Goal: Communication & Community: Answer question/provide support

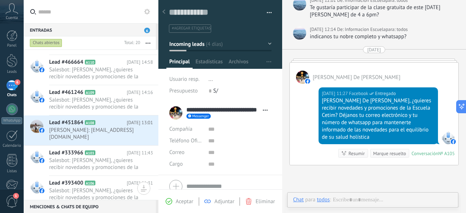
scroll to position [195, 0]
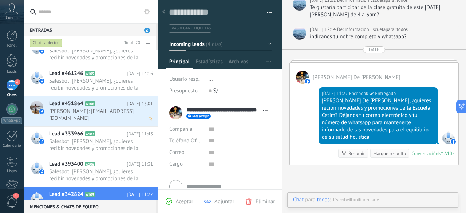
click at [76, 114] on span "[PERSON_NAME]: [EMAIL_ADDRESS][DOMAIN_NAME]" at bounding box center [94, 115] width 90 height 14
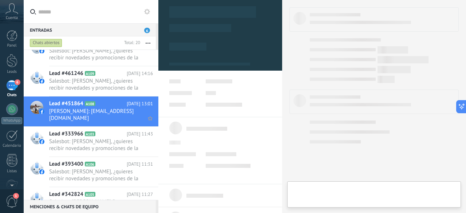
type textarea "**********"
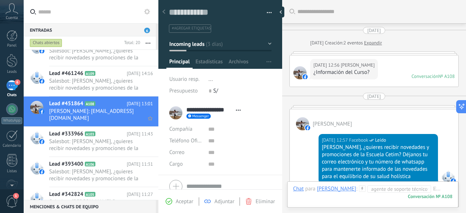
scroll to position [148, 0]
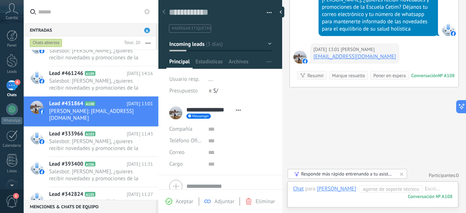
click at [382, 187] on span "Agente de soporte técnico" at bounding box center [389, 188] width 52 height 7
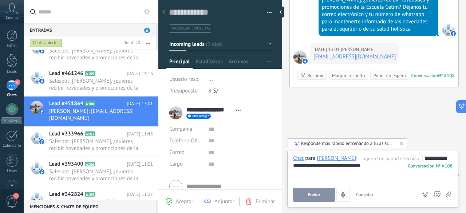
click at [324, 191] on button "Enviar" at bounding box center [314, 195] width 42 height 14
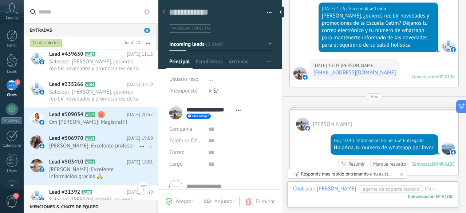
scroll to position [374, 0]
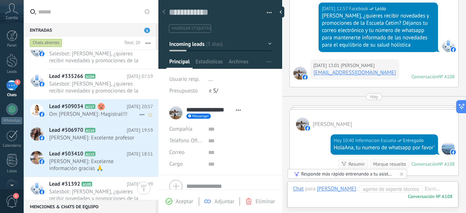
click at [100, 121] on div "Lead #509034 A117 [DATE] 20:57 Om [PERSON_NAME]: Magistral!!!" at bounding box center [103, 110] width 109 height 23
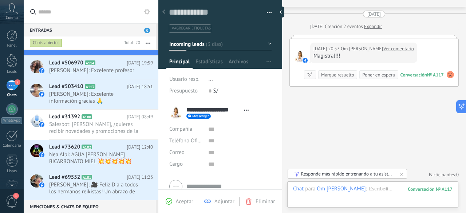
scroll to position [323, 0]
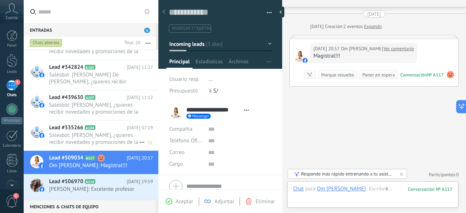
click at [91, 136] on span "Salesbot: [PERSON_NAME], ¿quieres recibir novedades y promociones de la Escuela…" at bounding box center [94, 139] width 90 height 14
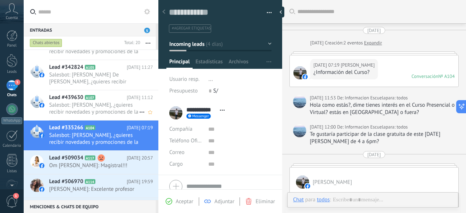
scroll to position [106, 0]
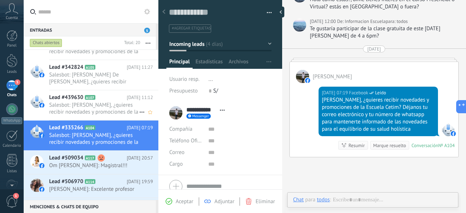
click at [109, 109] on span "Salesbot: [PERSON_NAME], ¿quieres recibir novedades y promociones de la Escuela…" at bounding box center [94, 109] width 90 height 14
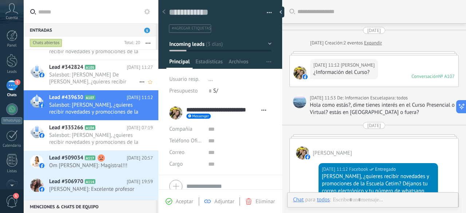
click at [91, 77] on span "Salesbot: [PERSON_NAME] De [PERSON_NAME], ¿quieres recibir novedades y promocio…" at bounding box center [94, 78] width 90 height 14
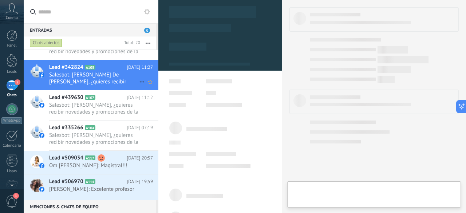
type textarea "**********"
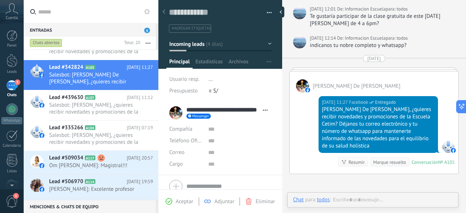
scroll to position [230, 0]
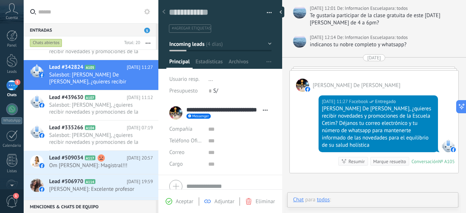
click at [351, 199] on div at bounding box center [373, 207] width 160 height 22
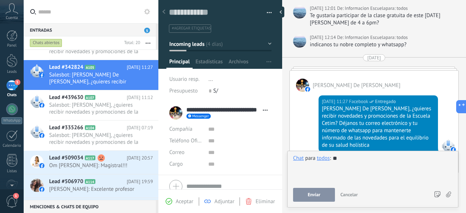
click at [313, 193] on span "Enviar" at bounding box center [314, 194] width 13 height 5
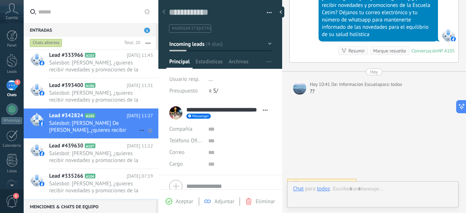
scroll to position [256, 0]
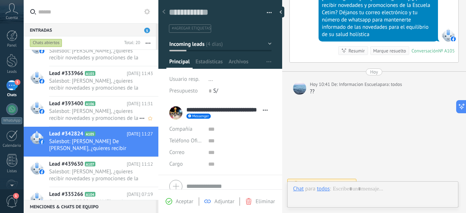
click at [73, 119] on span "Salesbot: [PERSON_NAME], ¿quieres recibir novedades y promociones de la Escuela…" at bounding box center [94, 115] width 90 height 14
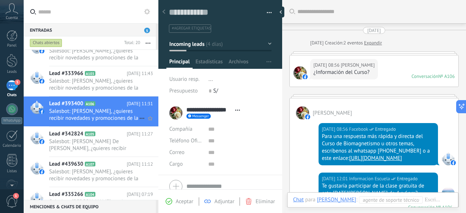
scroll to position [181, 0]
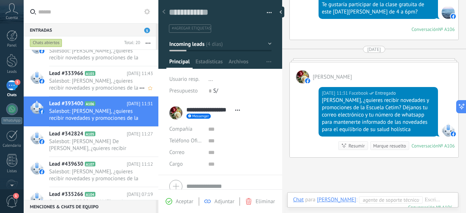
click at [76, 86] on span "Salesbot: [PERSON_NAME], ¿quieres recibir novedades y promociones de la Escuela…" at bounding box center [94, 85] width 90 height 14
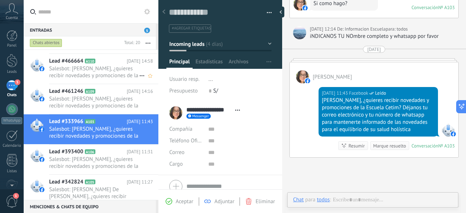
scroll to position [207, 0]
click at [101, 102] on span "Salesbot: [PERSON_NAME], ¿quieres recibir novedades y promociones de la Escuela…" at bounding box center [94, 103] width 90 height 14
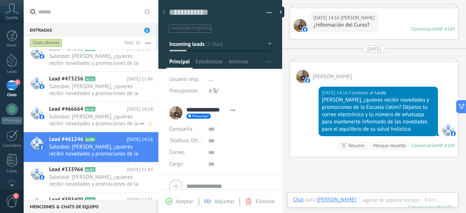
scroll to position [159, 0]
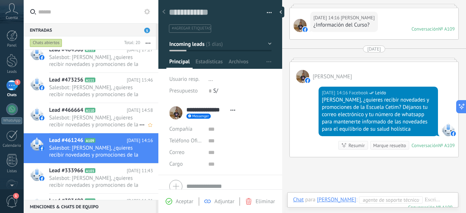
click at [103, 123] on span "Salesbot: [PERSON_NAME], ¿quieres recibir novedades y promociones de la Escuela…" at bounding box center [94, 121] width 90 height 14
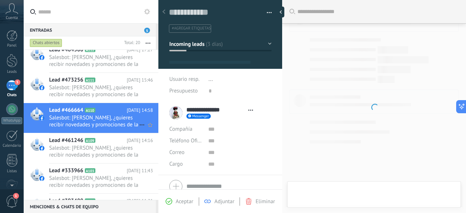
type textarea "**********"
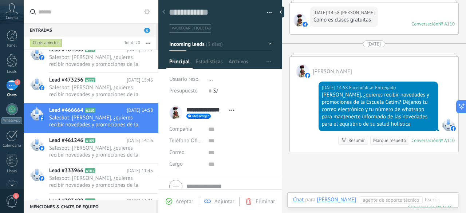
scroll to position [59, 0]
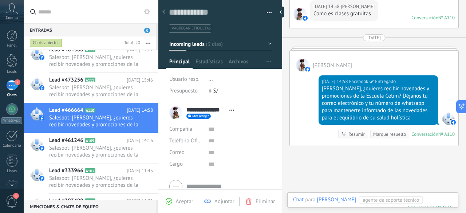
click at [430, 200] on div at bounding box center [376, 207] width 166 height 22
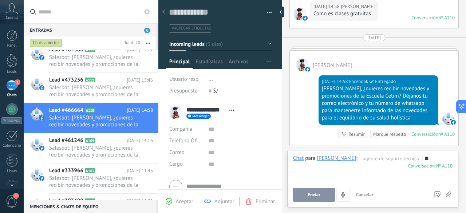
click at [308, 197] on span "Enviar" at bounding box center [314, 194] width 13 height 5
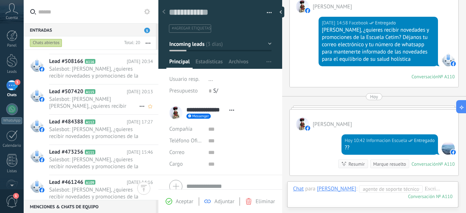
scroll to position [110, 0]
click at [91, 102] on span "Salesbot: [PERSON_NAME] [PERSON_NAME], ¿quieres recibir novedades y promociones…" at bounding box center [94, 103] width 90 height 14
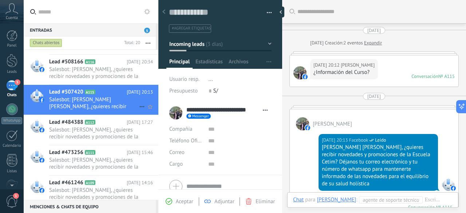
scroll to position [61, 0]
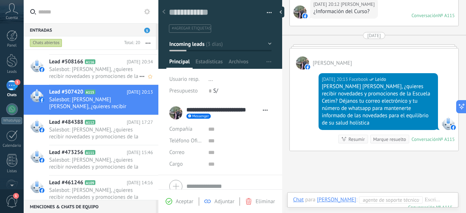
click at [85, 68] on span "Salesbot: [PERSON_NAME], ¿quieres recibir novedades y promociones de la Escuela…" at bounding box center [94, 73] width 90 height 14
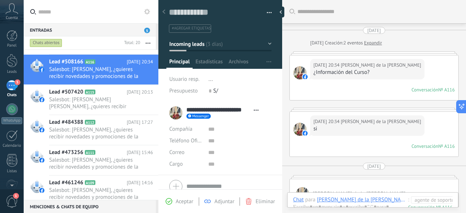
scroll to position [90, 0]
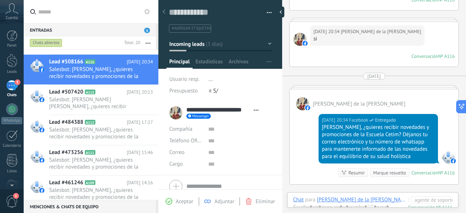
click at [433, 199] on span "Agente de soporte técnico" at bounding box center [441, 199] width 52 height 7
click at [98, 32] on div "Entradas 5" at bounding box center [90, 29] width 132 height 13
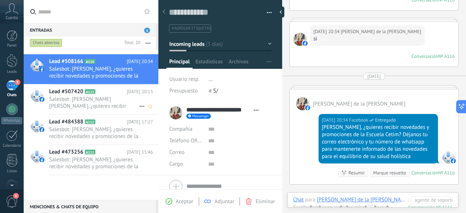
scroll to position [0, 0]
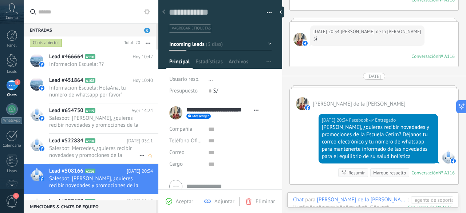
click at [110, 156] on span "Salesbot: Mercedes, ¿quieres recibir novedades y promociones de la Escuela Ceti…" at bounding box center [94, 152] width 90 height 14
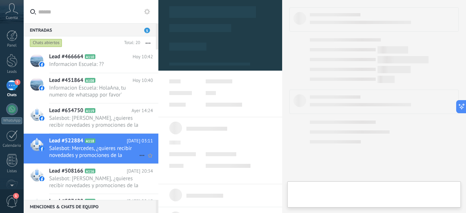
type textarea "**********"
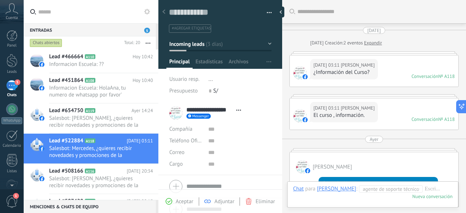
scroll to position [90, 0]
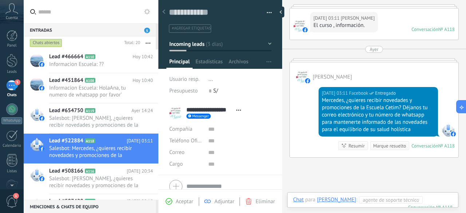
click at [437, 200] on div at bounding box center [379, 207] width 172 height 22
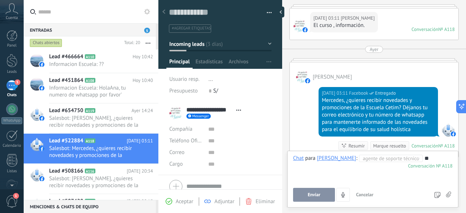
click at [321, 196] on button "Enviar" at bounding box center [314, 195] width 42 height 14
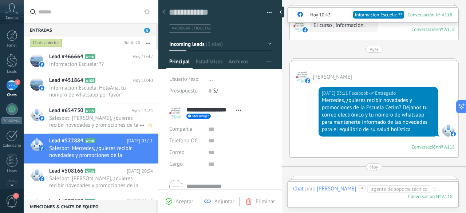
scroll to position [248, 0]
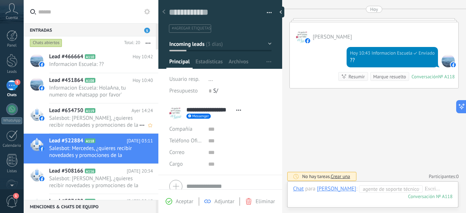
click at [103, 118] on span "Salesbot: [PERSON_NAME], ¿quieres recibir novedades y promociones de la Escuela…" at bounding box center [94, 122] width 90 height 14
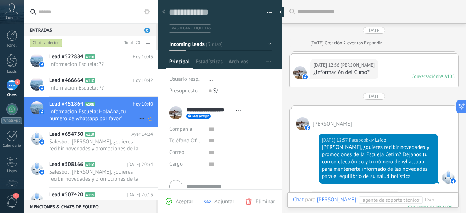
scroll to position [164, 0]
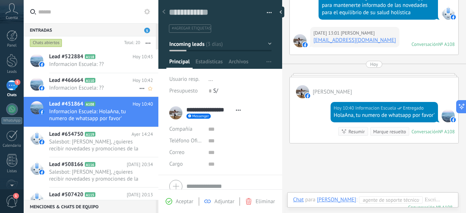
click at [83, 89] on span "Informacion Escuela: ??" at bounding box center [94, 88] width 90 height 7
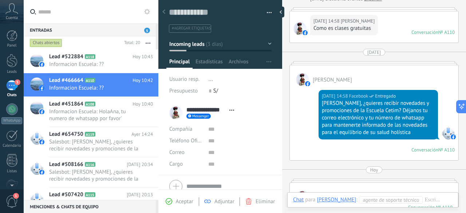
scroll to position [43, 0]
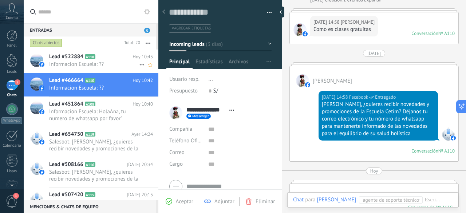
click at [106, 65] on span "Informacion Escuela: ??" at bounding box center [94, 64] width 90 height 7
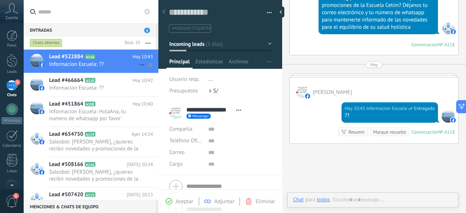
scroll to position [11, 0]
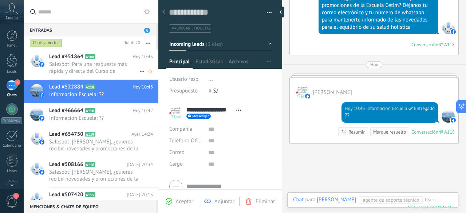
click at [90, 70] on span "Salesbot: Para una respuesta más rápida y directa del Curso de Biomagnetismo u …" at bounding box center [94, 68] width 90 height 14
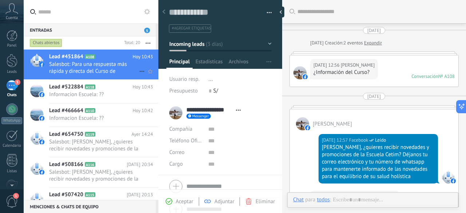
type textarea "**********"
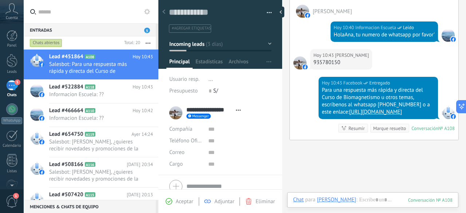
click at [325, 59] on div "935780150" at bounding box center [341, 62] width 55 height 7
copy div "935780150"
